Goal: Check status: Check status

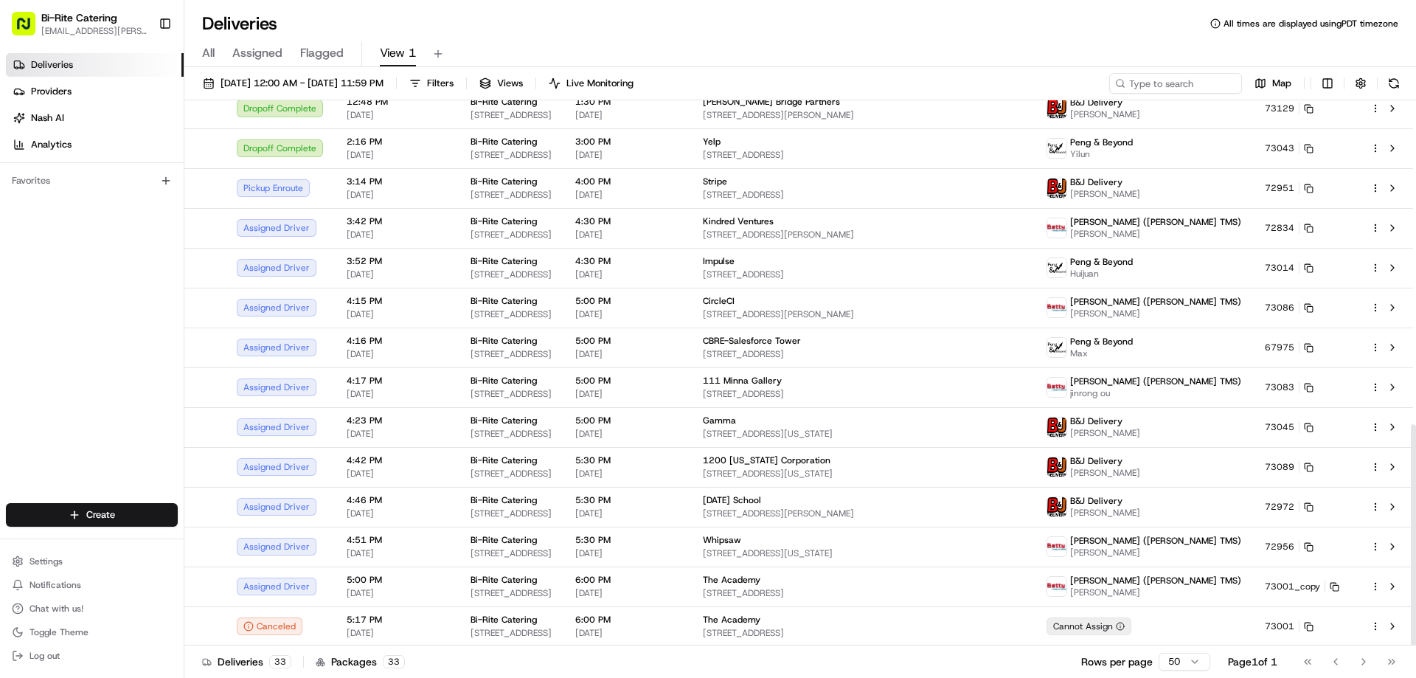
scroll to position [799, 0]
click at [414, 593] on span "[DATE]" at bounding box center [397, 592] width 100 height 12
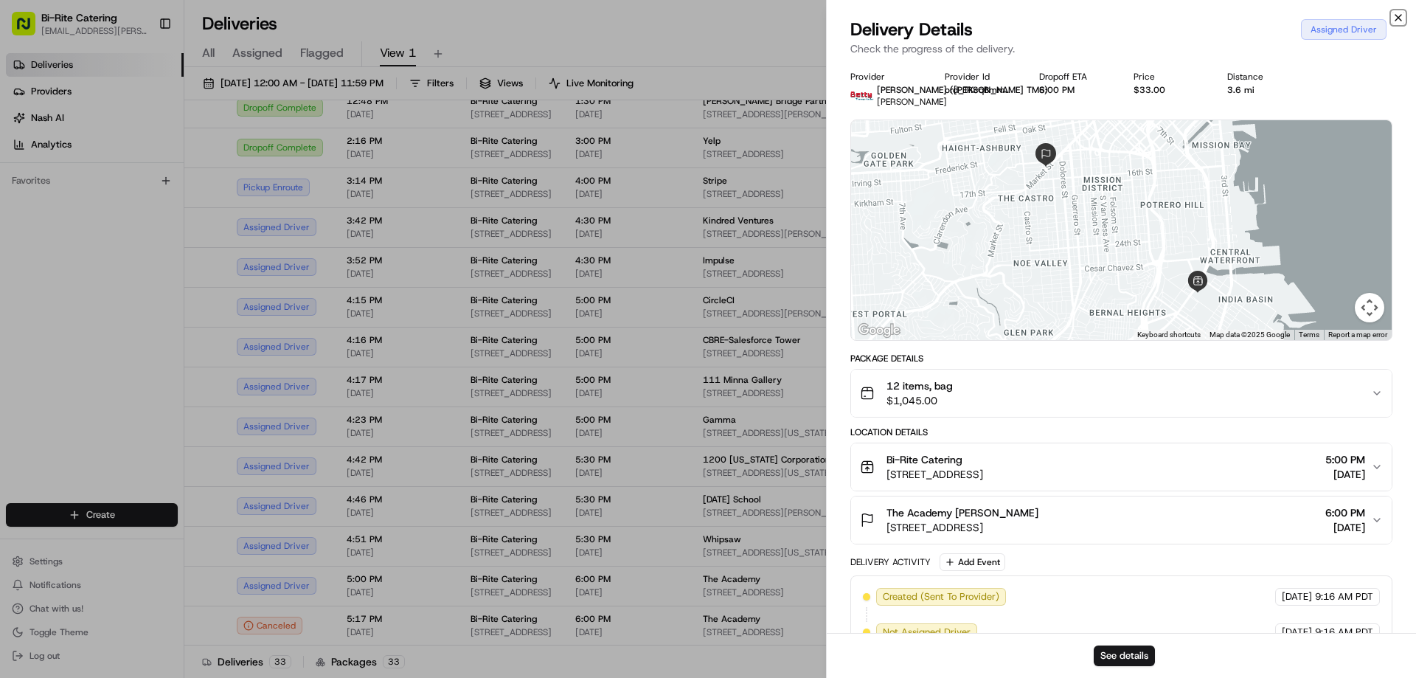
click at [1397, 14] on icon "button" at bounding box center [1399, 18] width 12 height 12
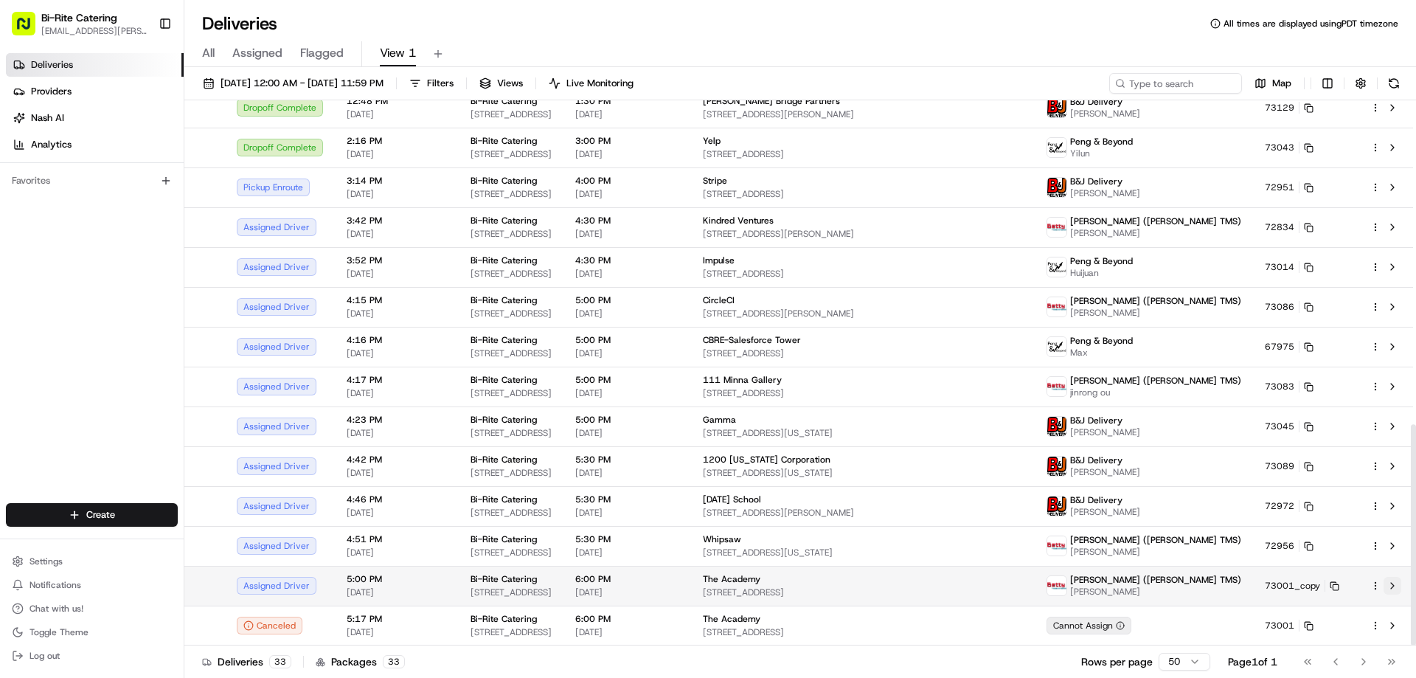
click at [1393, 584] on button at bounding box center [1393, 586] width 18 height 18
